Goal: Transaction & Acquisition: Register for event/course

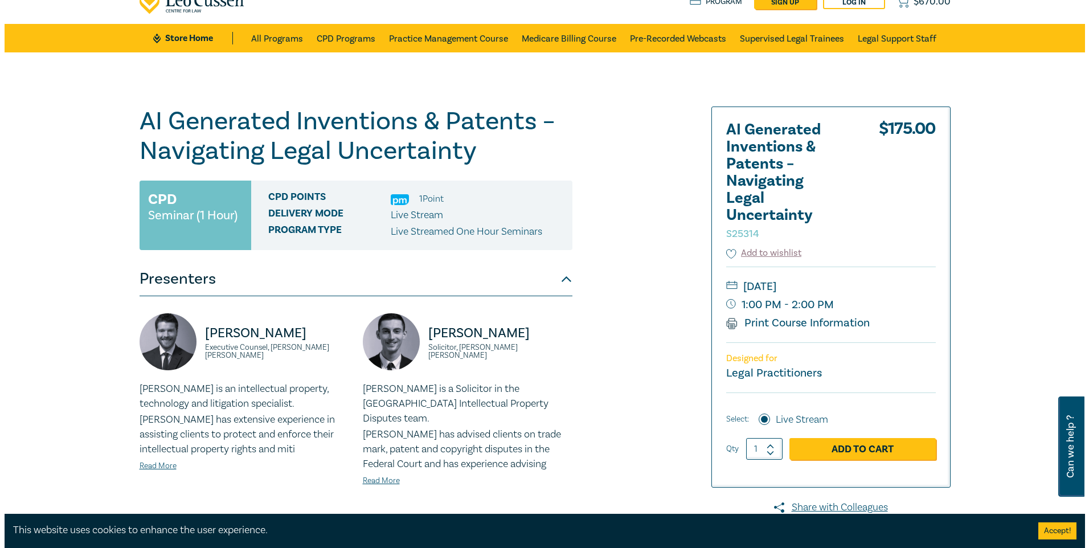
scroll to position [28, 0]
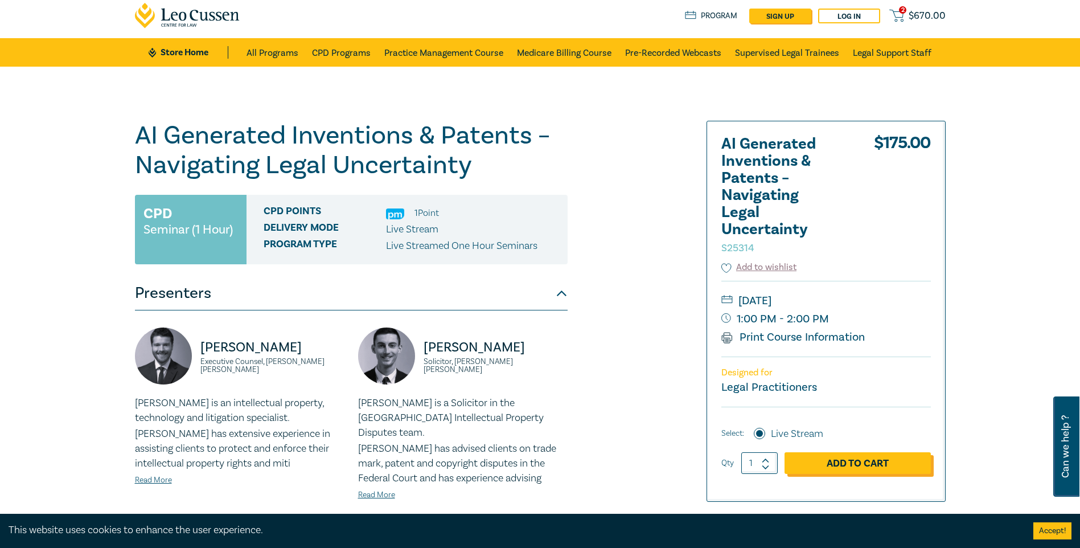
click at [875, 457] on link "Add to Cart" at bounding box center [858, 463] width 146 height 22
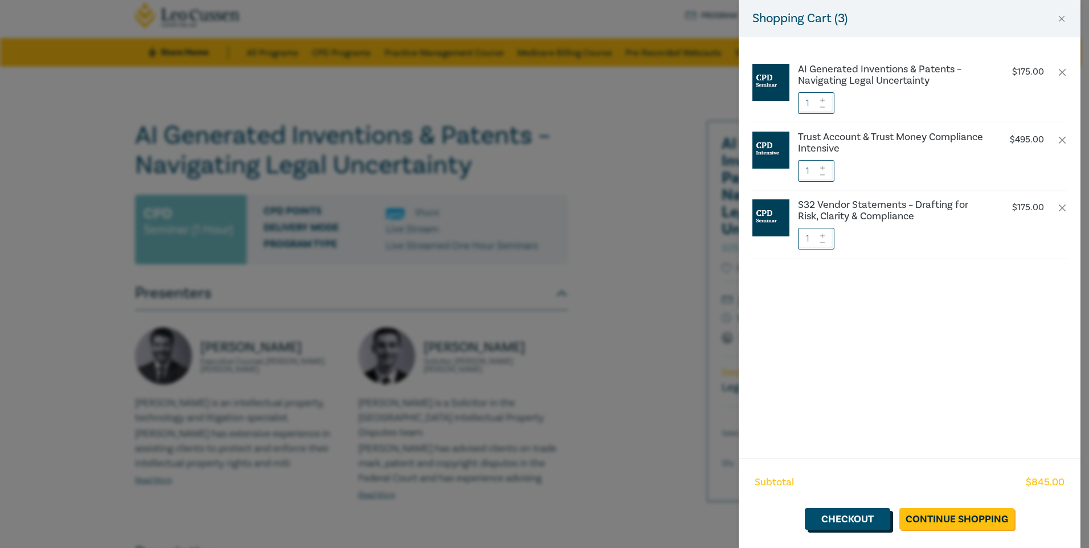
click at [854, 518] on link "Checkout" at bounding box center [847, 519] width 85 height 22
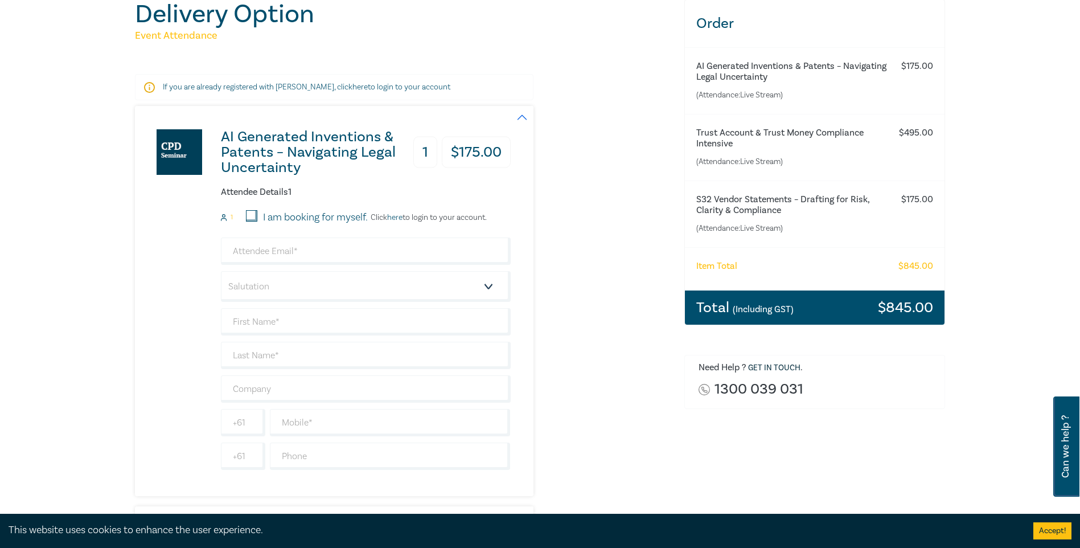
scroll to position [85, 0]
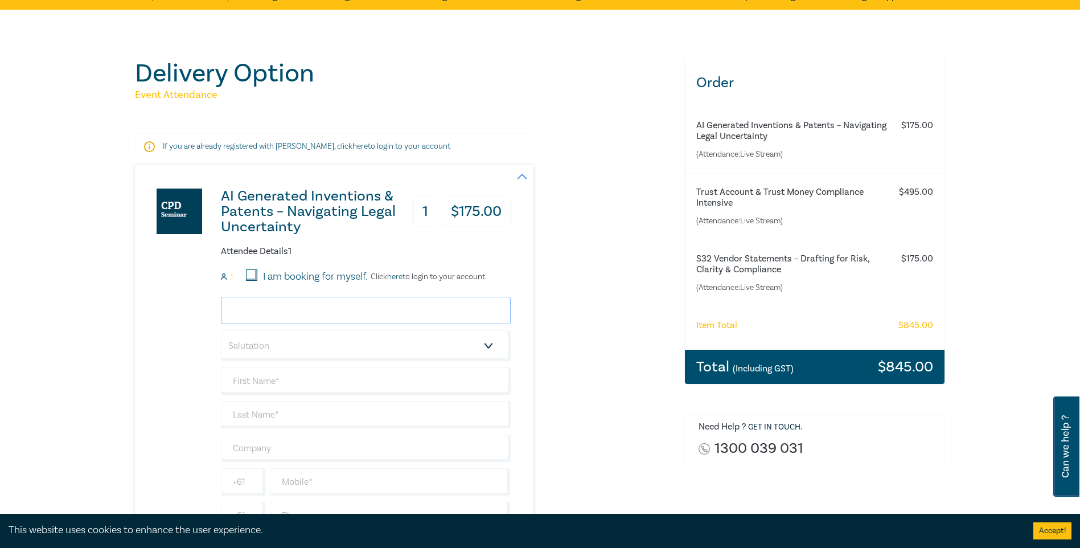
click at [272, 305] on input "email" at bounding box center [366, 310] width 290 height 27
type input "mm@mmmlaw.com.au"
type input "mario"
type input "mante;llo"
type input "mantello lawyers"
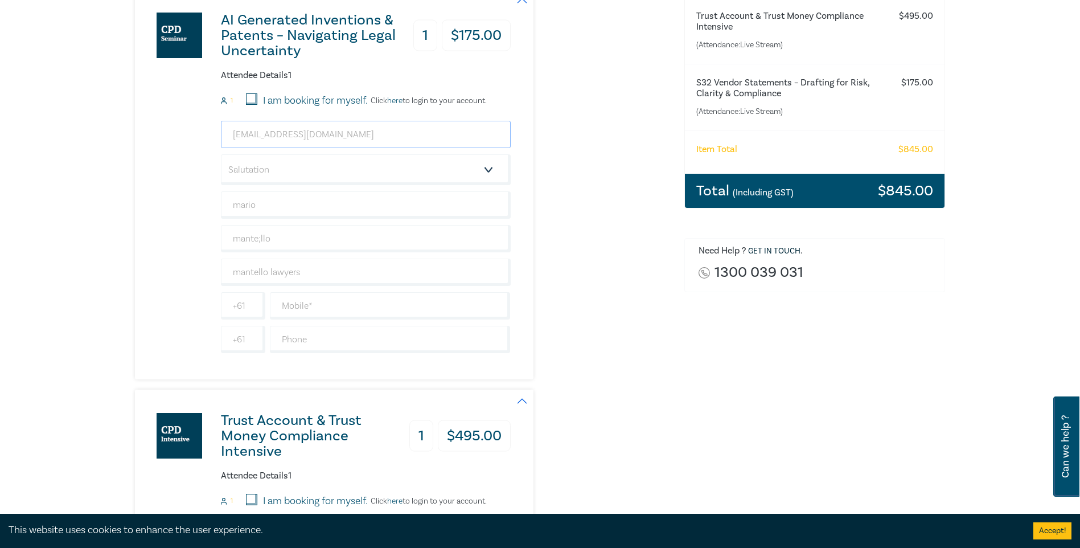
scroll to position [271, 0]
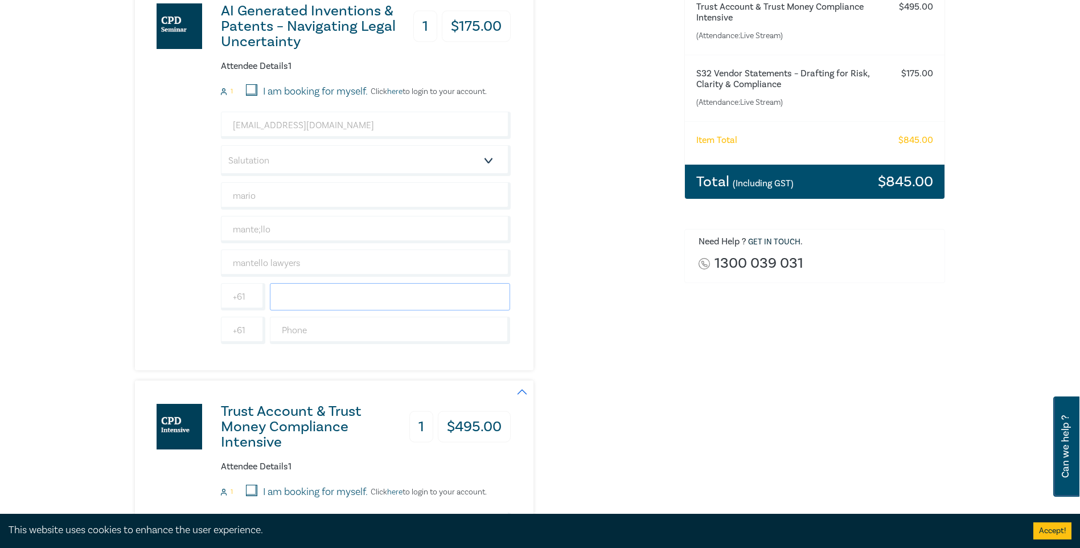
click at [291, 290] on input "text" at bounding box center [390, 296] width 241 height 27
type input "0412569513"
click at [294, 326] on input "text" at bounding box center [390, 330] width 241 height 27
type input "97424542"
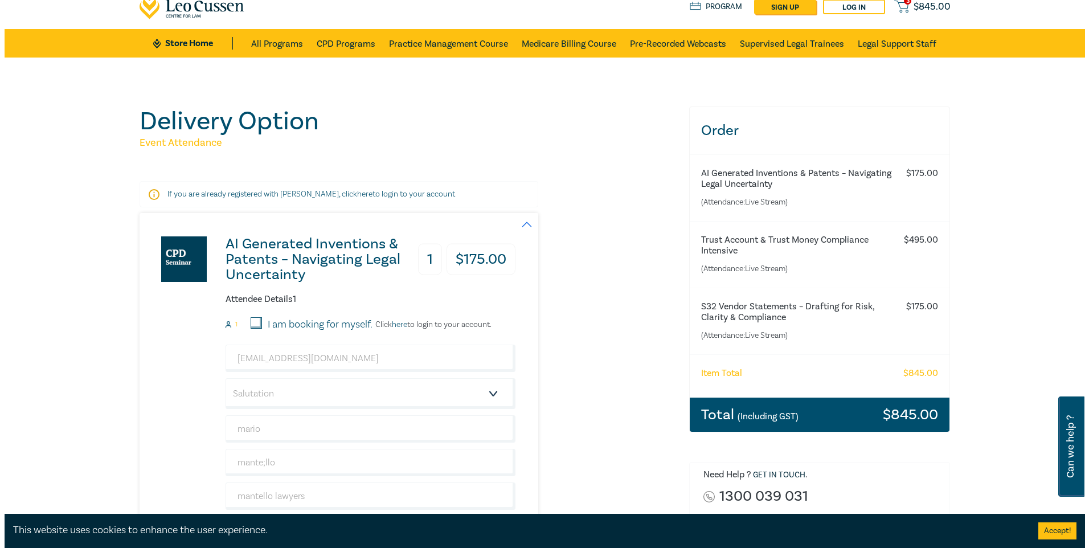
scroll to position [28, 0]
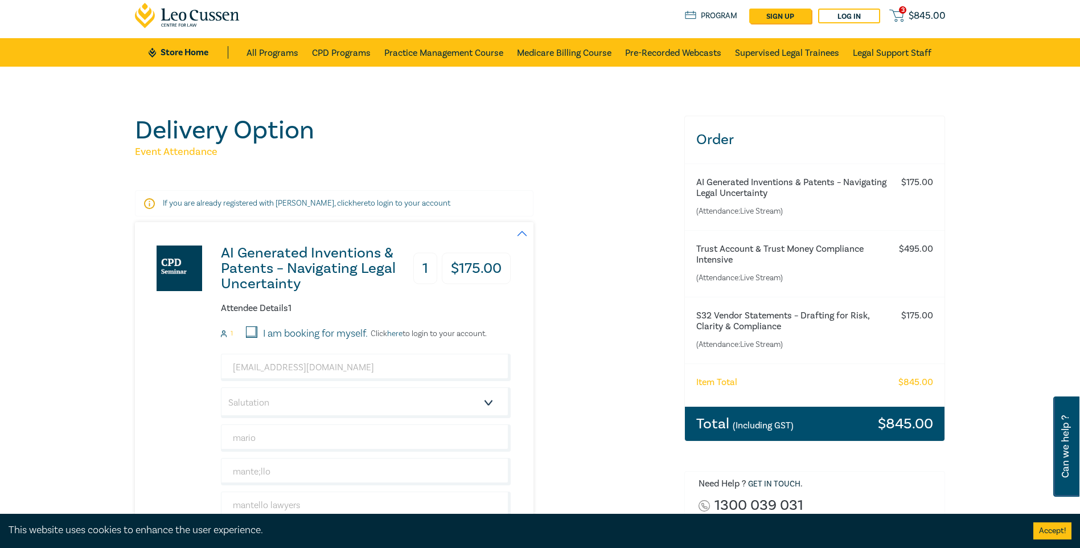
click at [795, 420] on div "Total (Including GST) $ 845.00" at bounding box center [815, 424] width 260 height 34
click at [772, 11] on link "sign up" at bounding box center [781, 16] width 62 height 15
select select "AU"
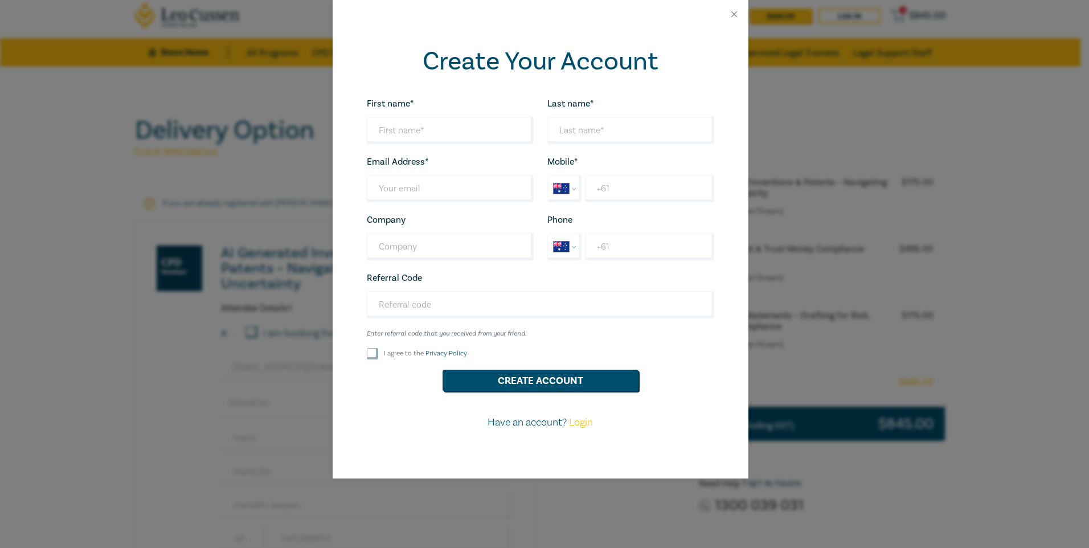
click at [379, 355] on div "I agree to the Privacy Policy" at bounding box center [450, 353] width 167 height 11
click at [374, 355] on input "I agree to the Privacy Policy" at bounding box center [372, 353] width 11 height 11
checkbox input "true"
click at [382, 126] on input "First name*" at bounding box center [450, 130] width 167 height 27
type input "mario"
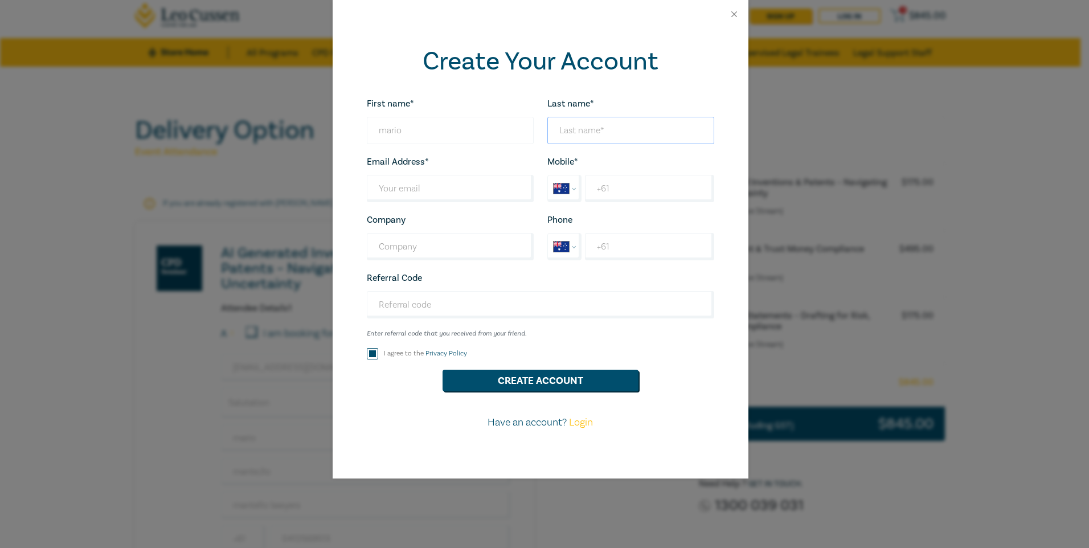
type input "mm@mmmlaw.com.au"
type input "mantello lawyers"
type input "c24004"
click at [604, 183] on input "+61" at bounding box center [649, 188] width 129 height 27
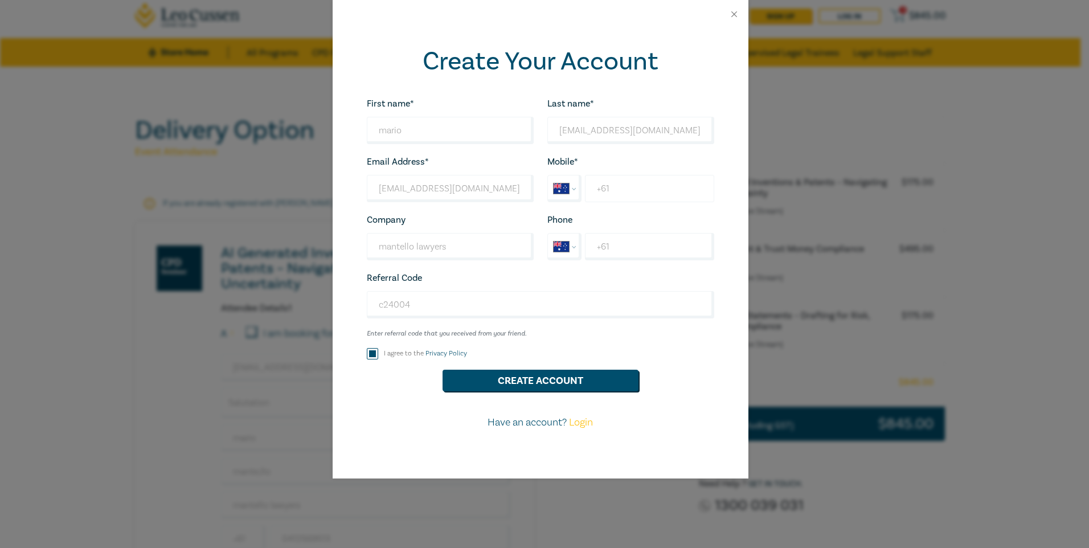
type input "+61 412 569 513"
click at [619, 241] on input "+61" at bounding box center [649, 246] width 129 height 27
type input "+61 97424542"
click at [541, 383] on button "Create Account" at bounding box center [541, 381] width 196 height 22
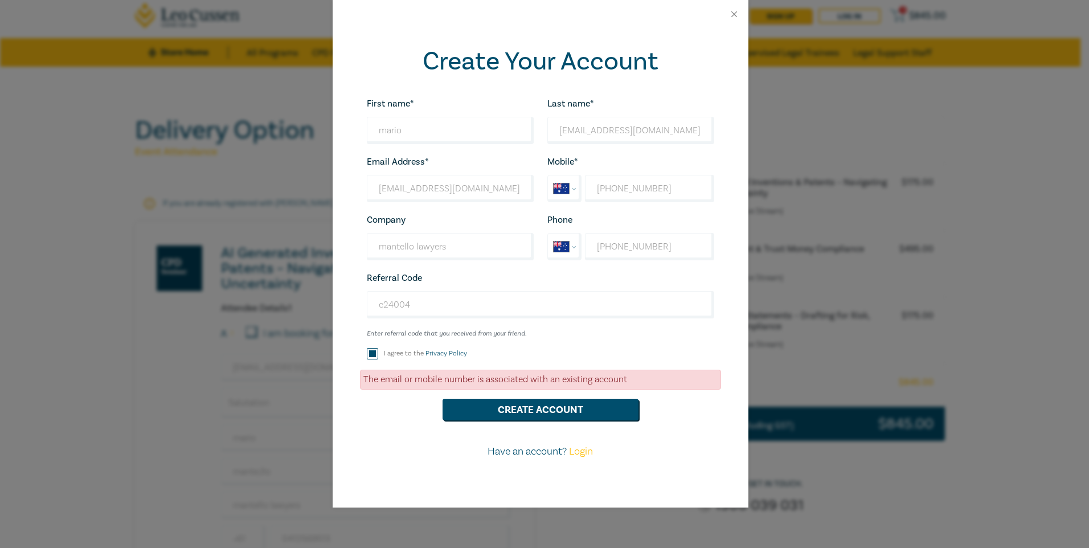
click at [546, 423] on div "First name* mario Looks good! Last name* mm@mmmlaw.com.au Looks good! Email Add…" at bounding box center [540, 282] width 361 height 372
click at [557, 408] on button "Create Account" at bounding box center [541, 410] width 196 height 22
click at [582, 449] on link "Login" at bounding box center [581, 451] width 24 height 13
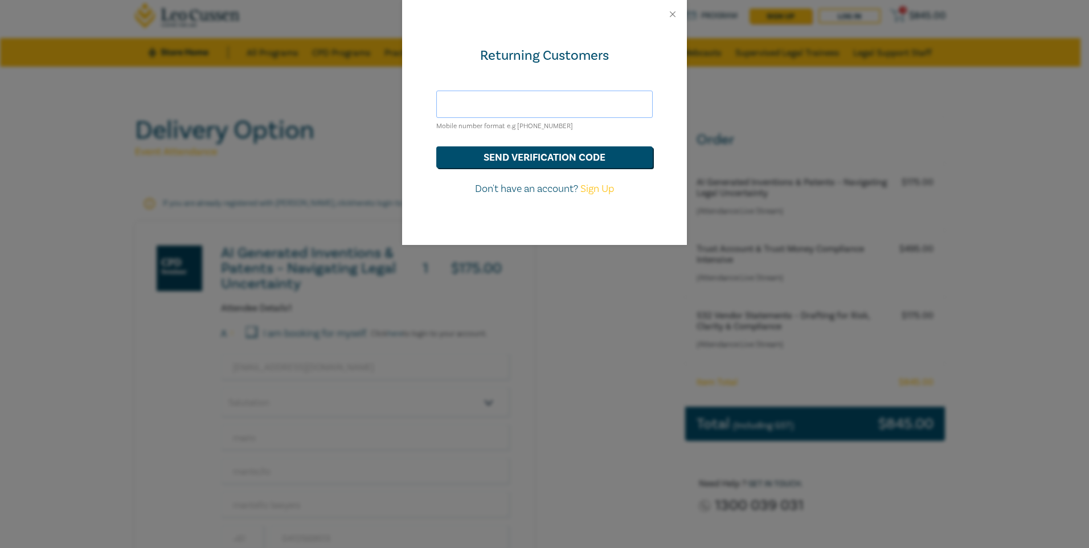
click at [447, 101] on input "text" at bounding box center [544, 104] width 216 height 27
click at [456, 105] on input "text" at bounding box center [544, 104] width 216 height 27
type input "mm@mmmlaw.com.au"
click at [552, 166] on button "send verification code" at bounding box center [544, 157] width 216 height 22
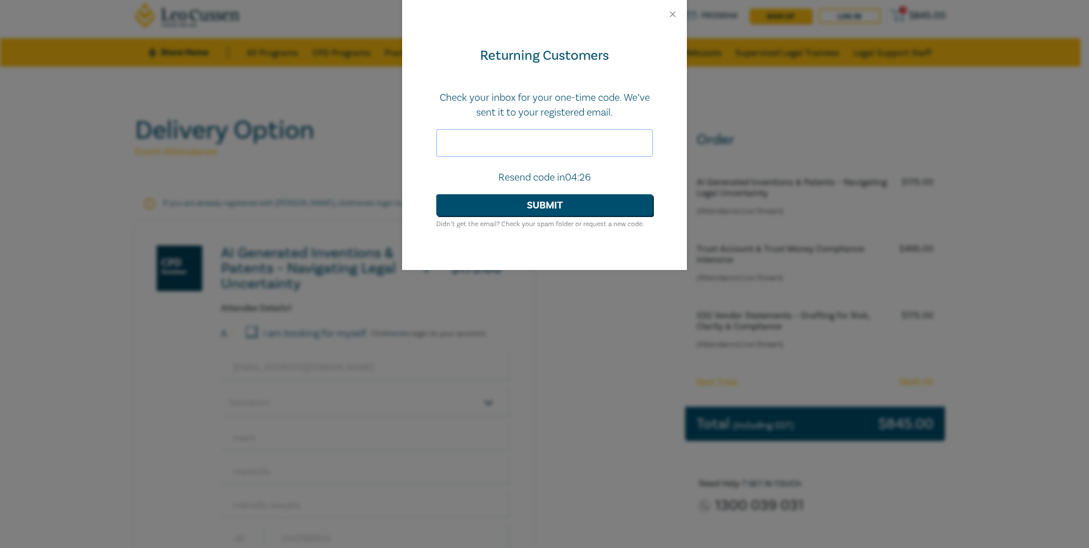
click at [479, 139] on input "text" at bounding box center [544, 142] width 216 height 27
click at [436, 194] on button "Submit" at bounding box center [544, 205] width 216 height 22
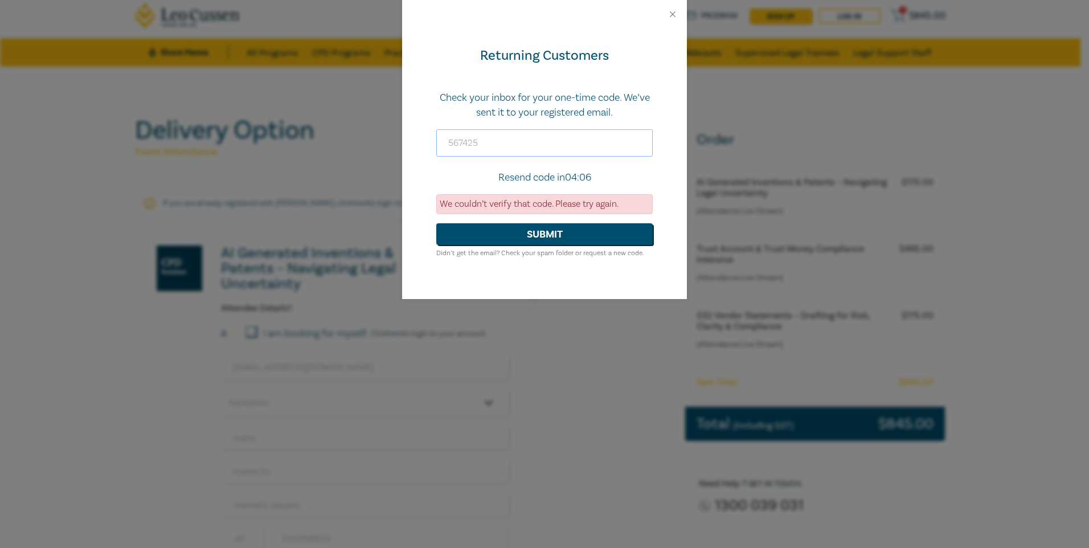
click at [485, 139] on input "567425" at bounding box center [544, 142] width 216 height 27
type input "567427"
click at [436, 223] on button "Submit" at bounding box center [544, 234] width 216 height 22
